Goal: Information Seeking & Learning: Learn about a topic

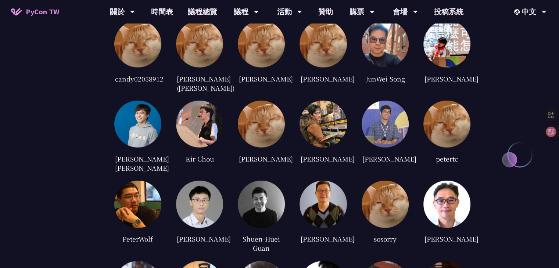
scroll to position [1722, 0]
click at [318, 120] on img at bounding box center [323, 124] width 47 height 47
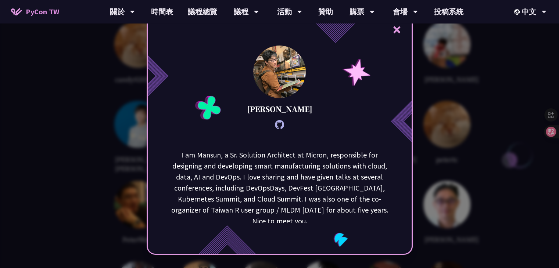
click at [271, 152] on p "I am Mansun, a Sr. Solution Architect at Micron, responsible for designing and …" at bounding box center [280, 188] width 222 height 77
click at [274, 159] on p "I am Mansun, a Sr. Solution Architect at Micron, responsible for designing and …" at bounding box center [280, 188] width 222 height 77
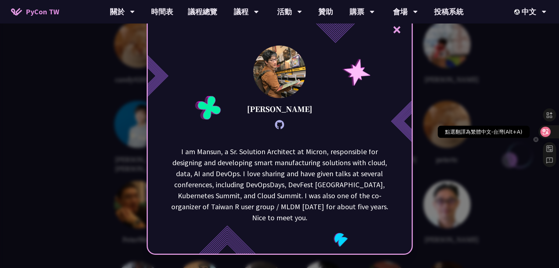
click at [545, 137] on div at bounding box center [549, 131] width 20 height 13
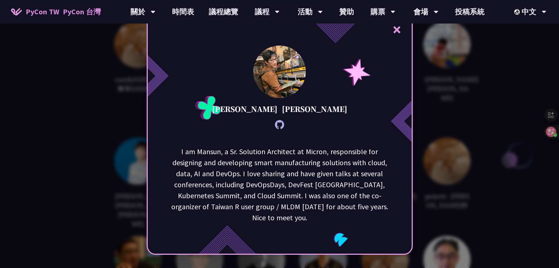
click at [287, 186] on p "I am [PERSON_NAME], a Sr. Solution Architect at Micron, responsible for designi…" at bounding box center [280, 220] width 222 height 149
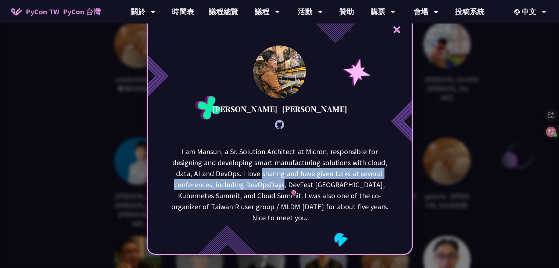
drag, startPoint x: 287, startPoint y: 186, endPoint x: 266, endPoint y: 171, distance: 25.7
click at [266, 171] on p "I am [PERSON_NAME], a Sr. Solution Architect at Micron, responsible for designi…" at bounding box center [280, 220] width 222 height 149
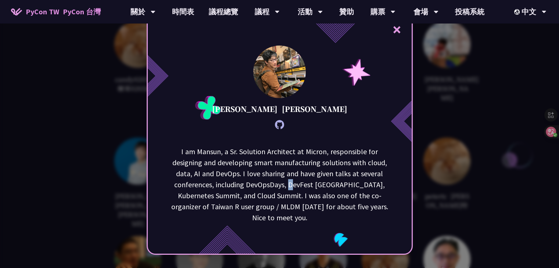
drag, startPoint x: 302, startPoint y: 183, endPoint x: 298, endPoint y: 187, distance: 5.2
click at [298, 187] on p "I am [PERSON_NAME], a Sr. Solution Architect at Micron, responsible for designi…" at bounding box center [280, 220] width 222 height 149
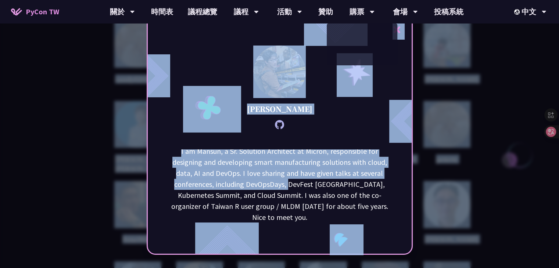
scroll to position [0, 0]
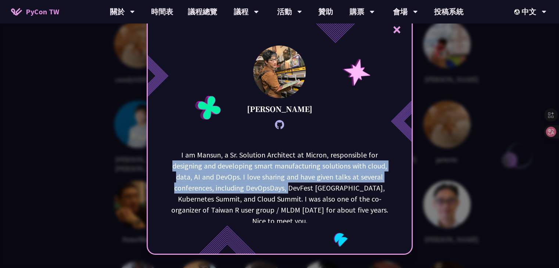
drag, startPoint x: 340, startPoint y: 152, endPoint x: 496, endPoint y: 105, distance: 162.3
click at [496, 105] on div "× [PERSON_NAME] I am [GEOGRAPHIC_DATA], a Sr. Solution Architect at Micron, res…" at bounding box center [279, 134] width 559 height 268
